Goal: Navigation & Orientation: Find specific page/section

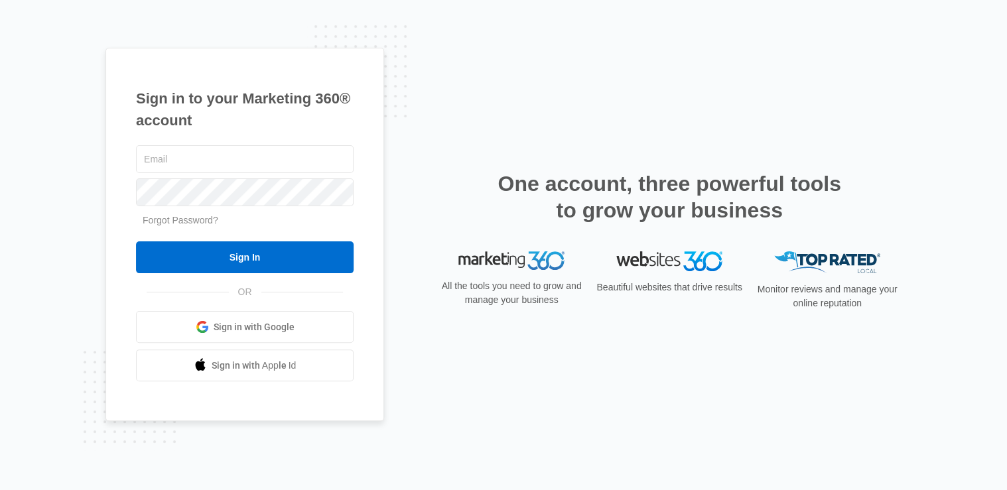
type input "[EMAIL_ADDRESS][DOMAIN_NAME]"
click at [255, 259] on input "Sign In" at bounding box center [245, 258] width 218 height 32
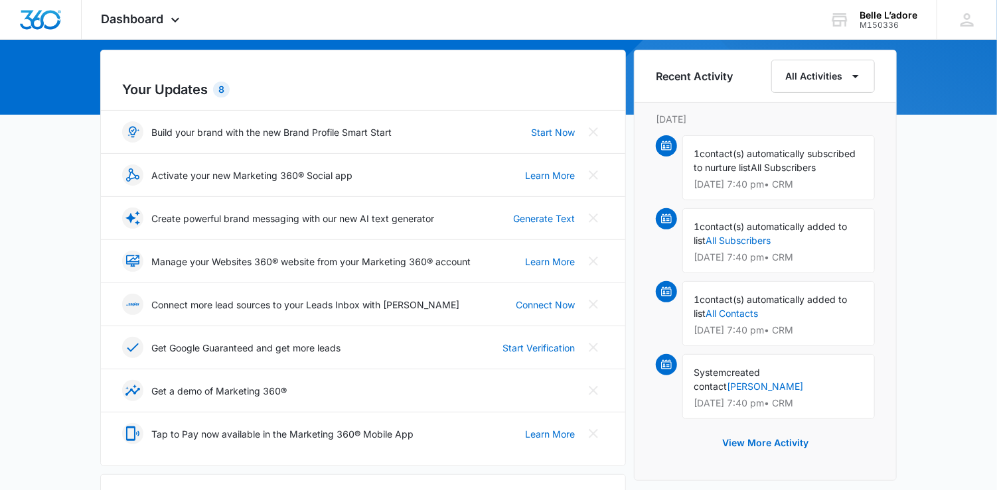
scroll to position [126, 0]
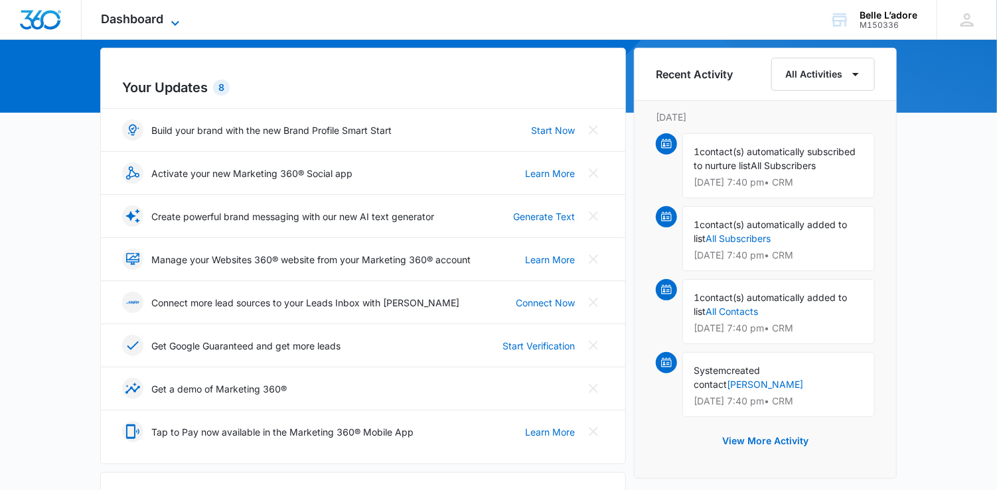
click at [162, 23] on span "Dashboard" at bounding box center [133, 19] width 62 height 14
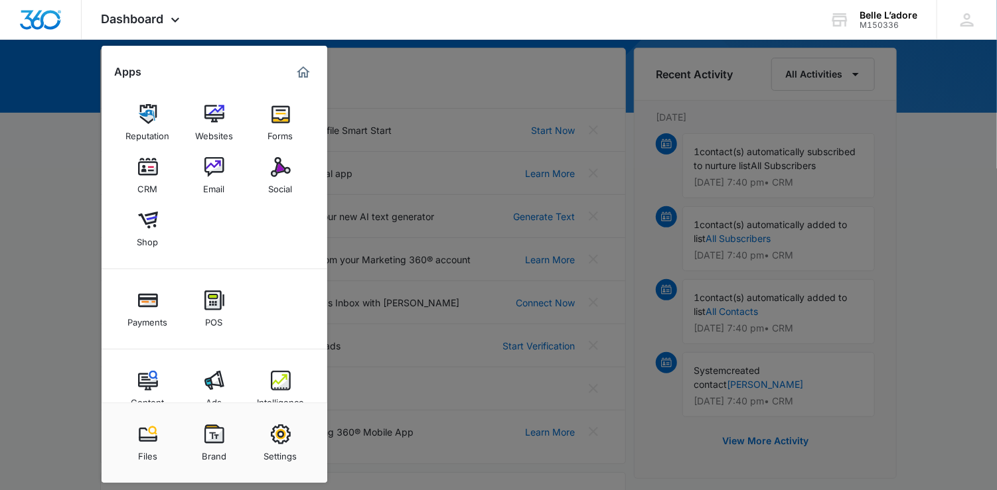
click at [396, 98] on div at bounding box center [498, 245] width 997 height 490
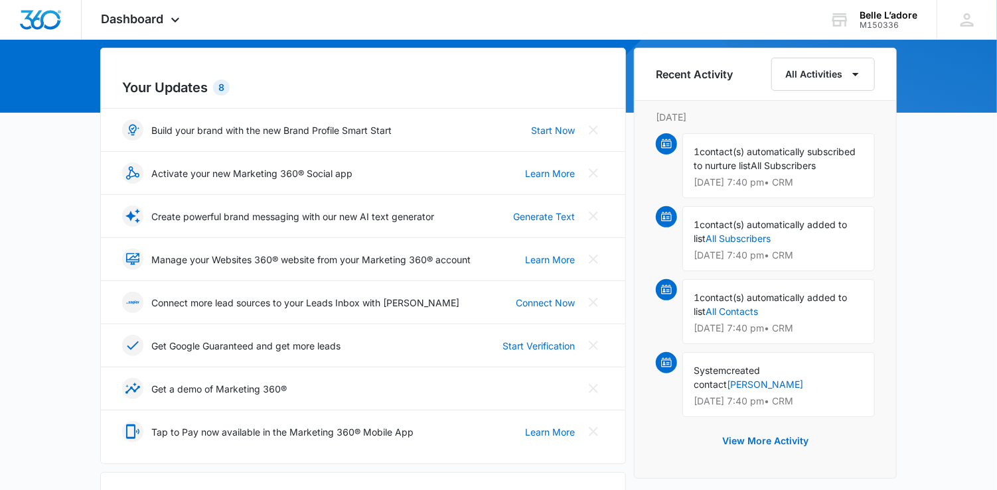
click at [150, 213] on div "Create powerful brand messaging with our new AI text generator" at bounding box center [278, 216] width 312 height 21
click at [175, 19] on icon at bounding box center [175, 20] width 16 height 16
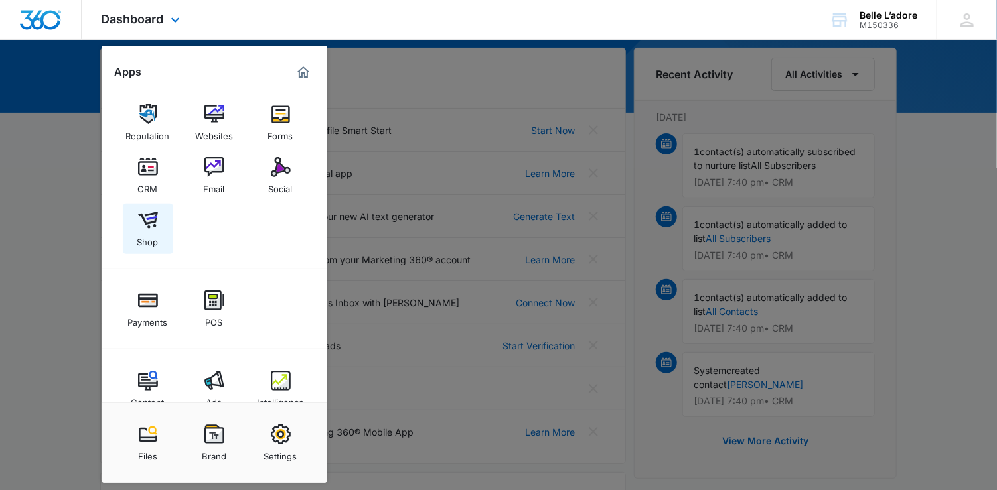
click at [139, 228] on img at bounding box center [148, 220] width 20 height 20
